Goal: Task Accomplishment & Management: Manage account settings

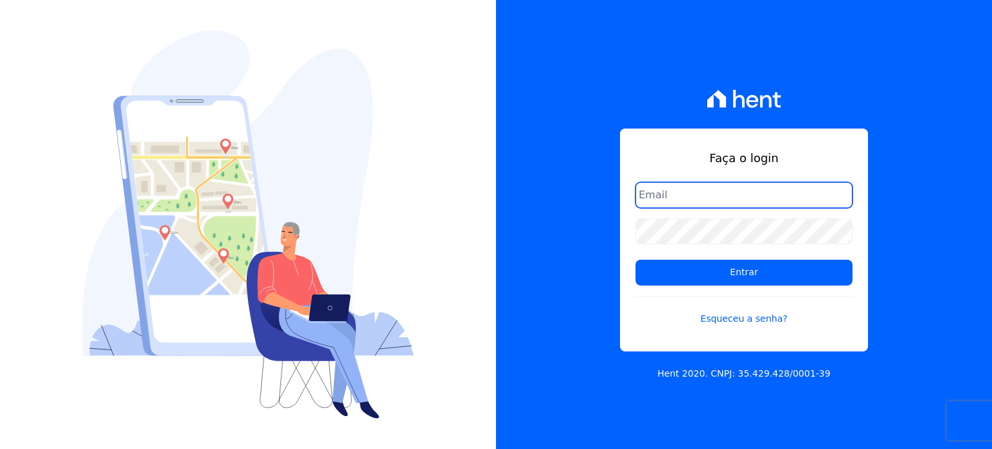
click at [690, 198] on input "email" at bounding box center [743, 195] width 217 height 26
type input "amresidence2@hotmail.com"
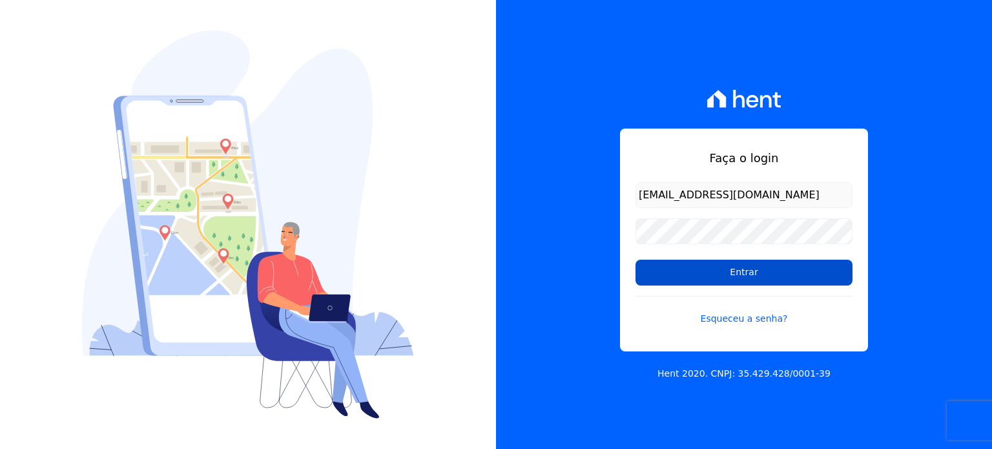
click at [690, 274] on input "Entrar" at bounding box center [743, 273] width 217 height 26
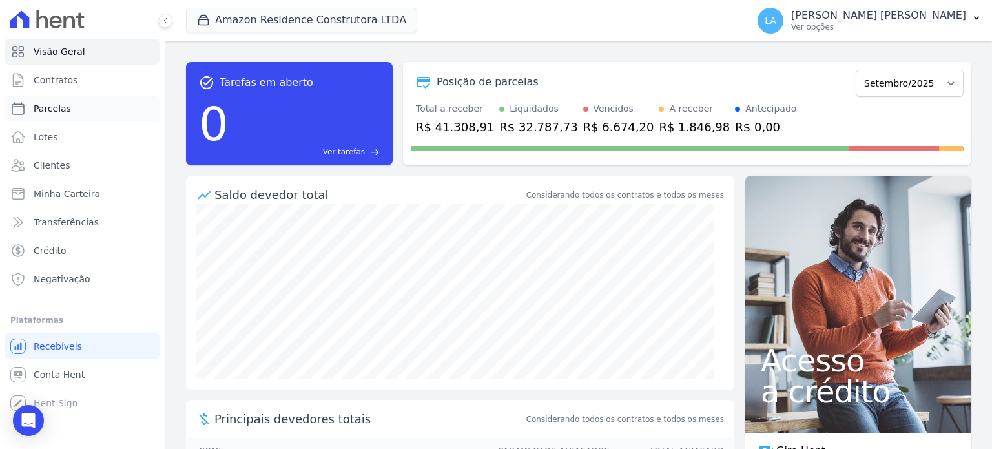
click at [45, 105] on span "Parcelas" at bounding box center [52, 108] width 37 height 13
select select
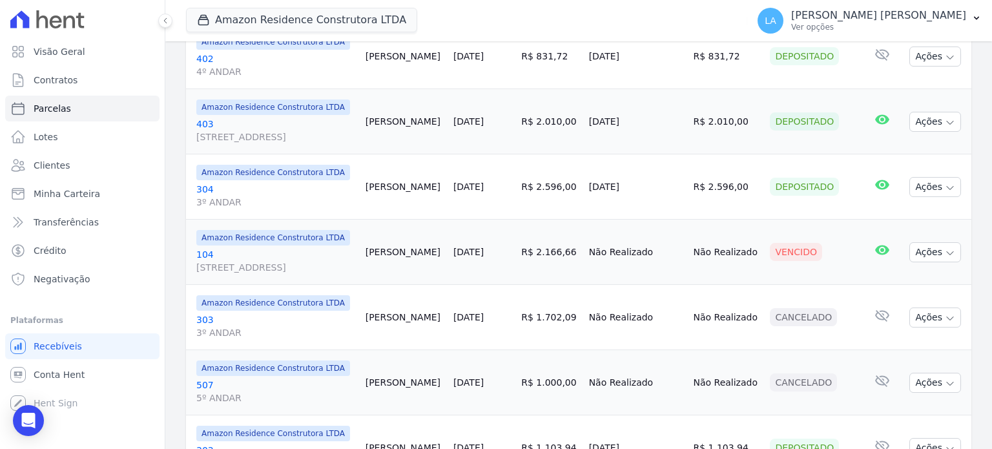
scroll to position [775, 0]
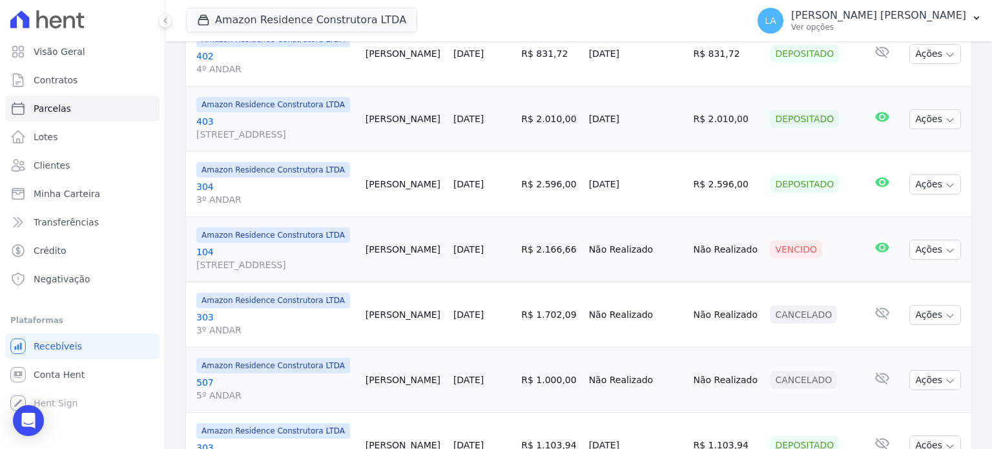
click at [204, 245] on link "[GEOGRAPHIC_DATA][STREET_ADDRESS]" at bounding box center [275, 258] width 159 height 26
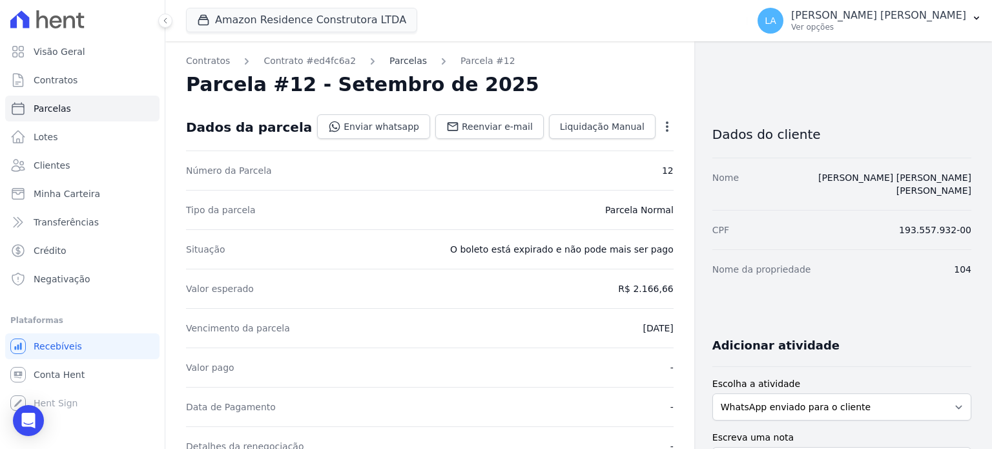
click at [393, 59] on link "Parcelas" at bounding box center [407, 61] width 37 height 14
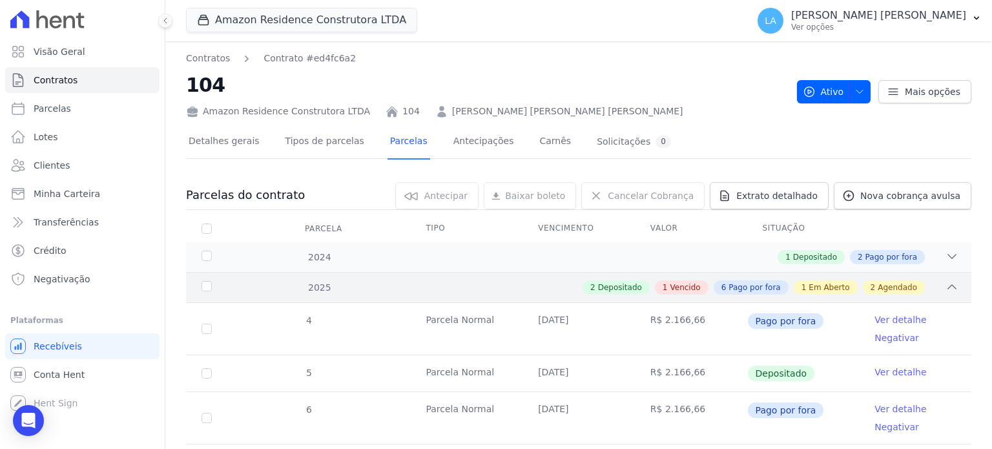
click at [407, 282] on div "2 Depositado 1 Vencido 6 Pago por fora 1 Em Aberto 2 Agendado" at bounding box center [617, 287] width 683 height 14
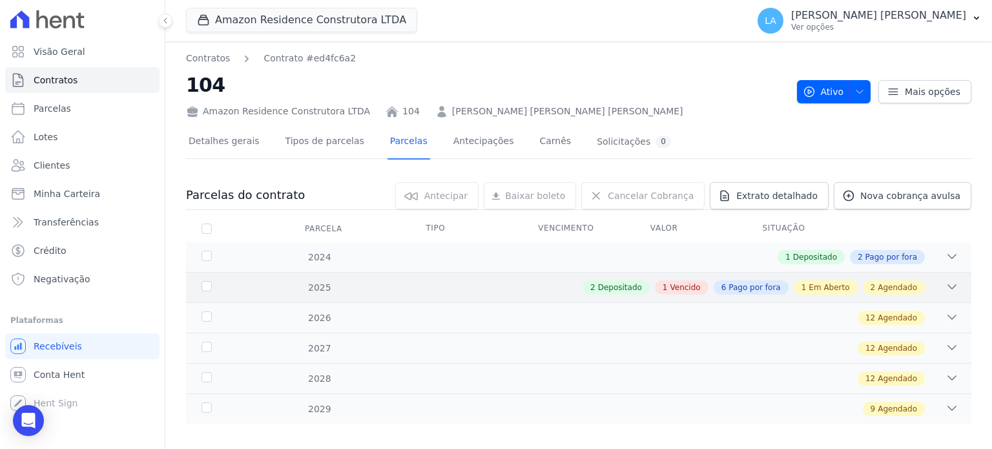
click at [628, 285] on span "Depositado" at bounding box center [620, 288] width 44 height 12
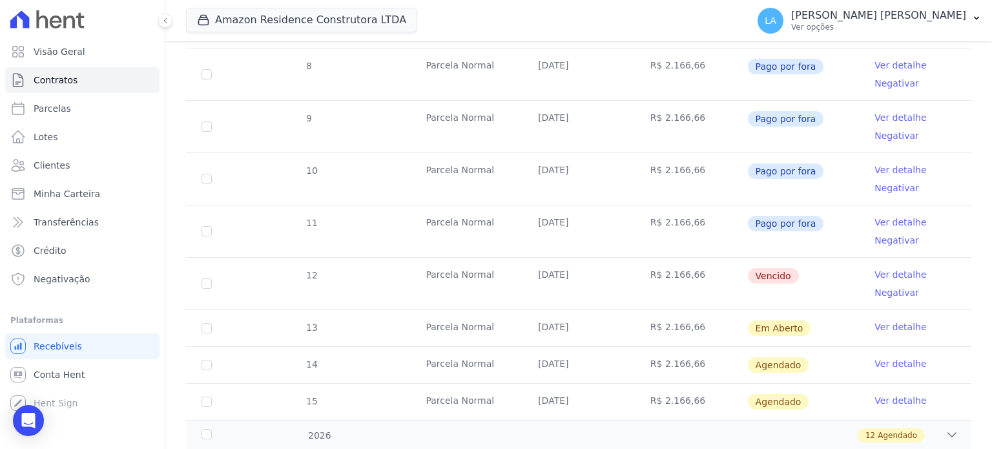
scroll to position [451, 0]
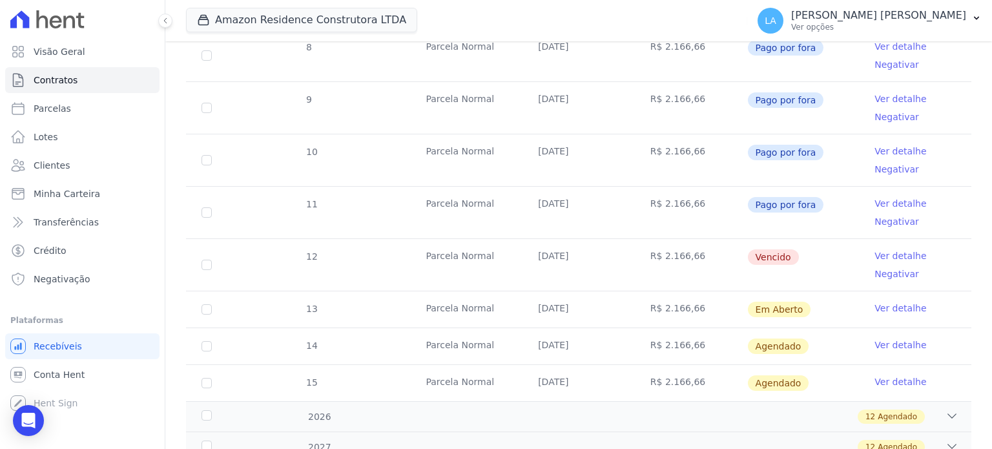
click at [901, 250] on link "Ver detalhe" at bounding box center [900, 255] width 52 height 13
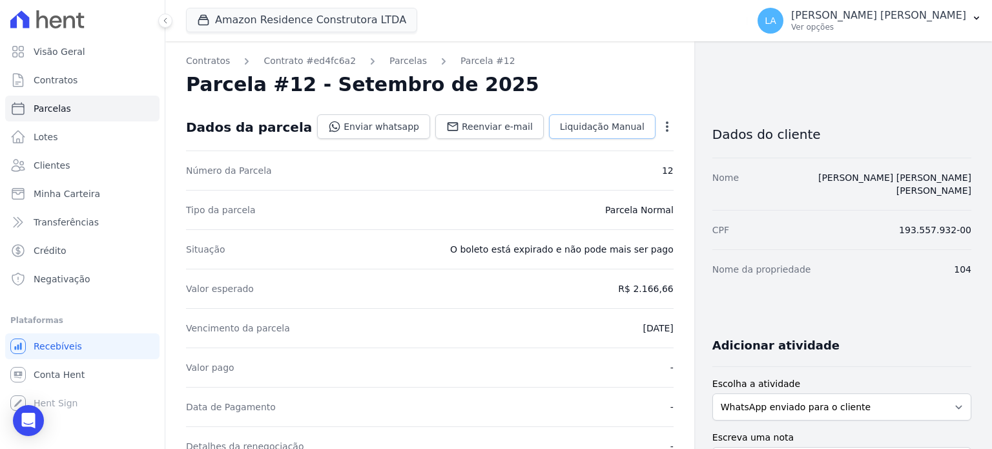
click at [630, 126] on span "Liquidação Manual" at bounding box center [602, 126] width 85 height 13
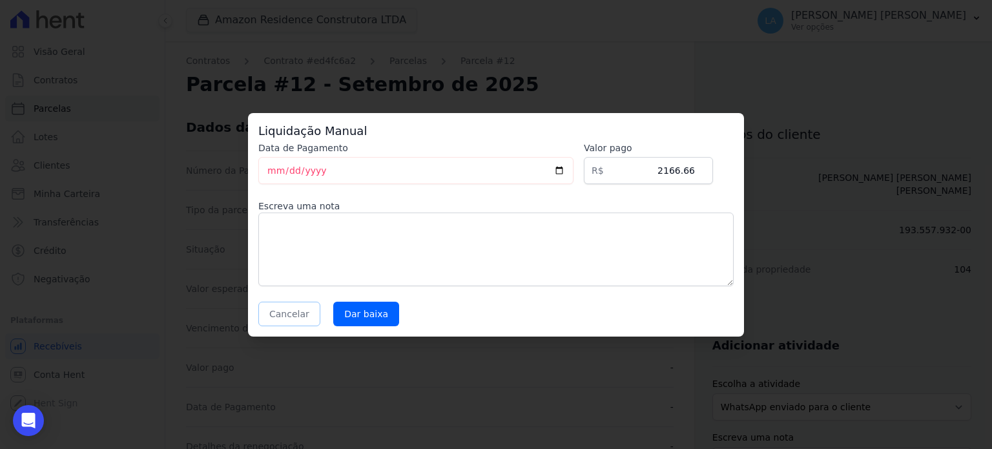
click at [298, 312] on button "Cancelar" at bounding box center [289, 314] width 62 height 25
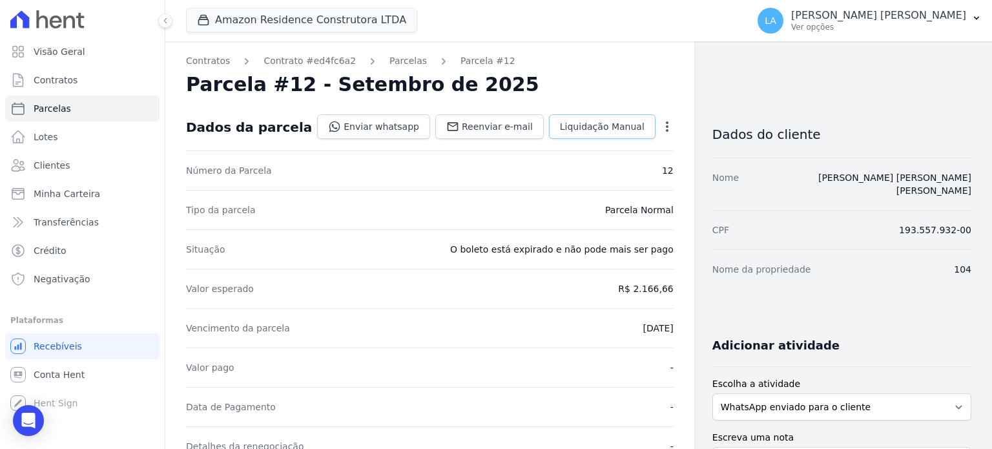
click at [597, 128] on span "Liquidação Manual" at bounding box center [602, 126] width 85 height 13
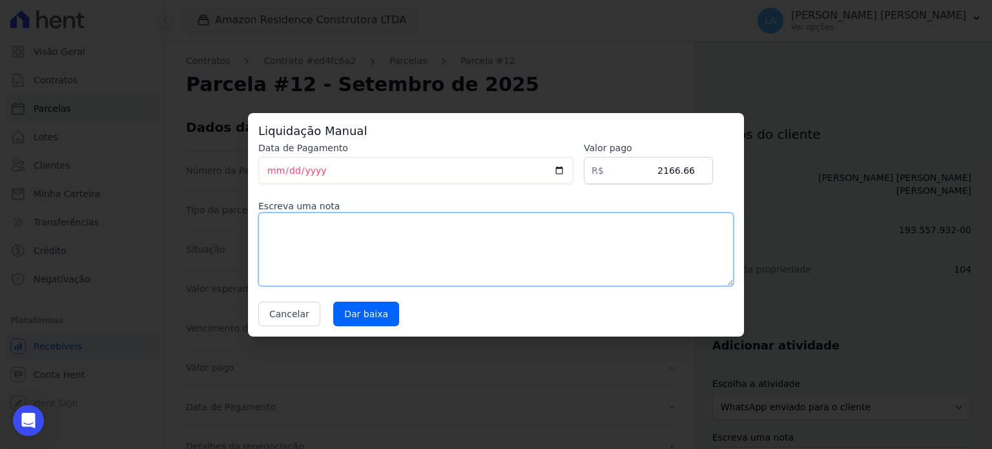
click at [361, 237] on textarea at bounding box center [495, 249] width 475 height 74
type textarea "b"
type textarea "N"
type textarea "D"
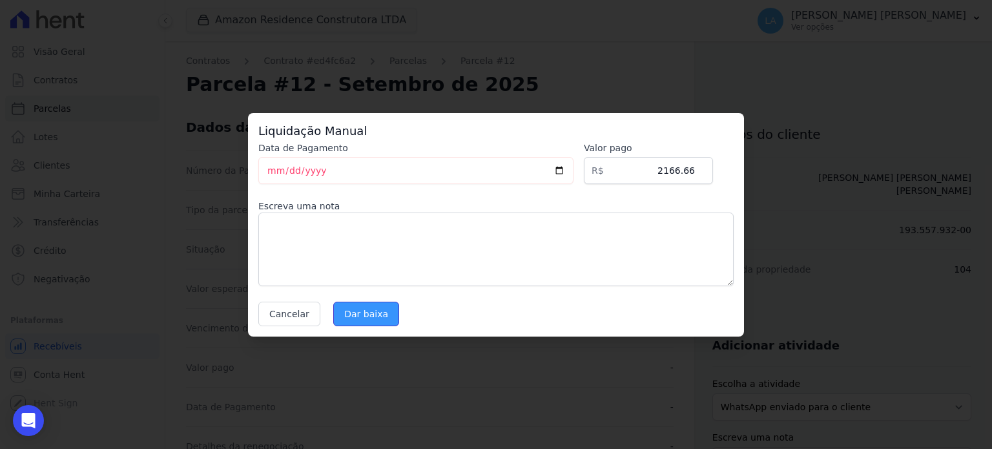
click at [369, 317] on input "Dar baixa" at bounding box center [366, 314] width 66 height 25
